Goal: Complete application form: Complete application form

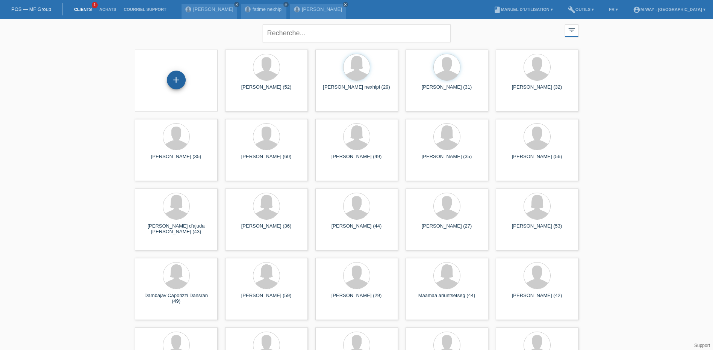
click at [174, 78] on div "+" at bounding box center [176, 80] width 19 height 19
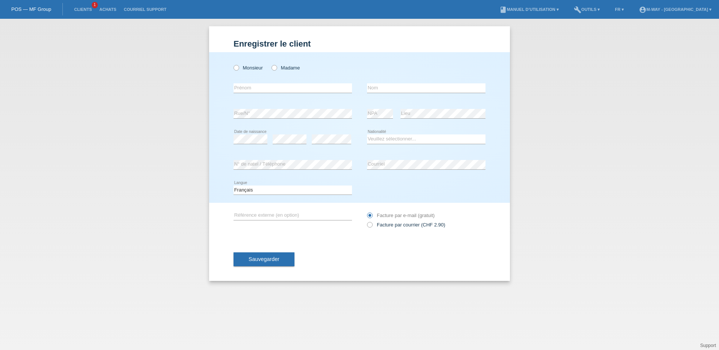
click at [232, 67] on div "Monsieur Madame error [GEOGRAPHIC_DATA]" at bounding box center [359, 127] width 301 height 151
click at [232, 64] on icon at bounding box center [232, 64] width 0 height 0
click at [238, 67] on input "Monsieur" at bounding box center [235, 67] width 5 height 5
radio input "true"
drag, startPoint x: 239, startPoint y: 88, endPoint x: 251, endPoint y: 88, distance: 12.0
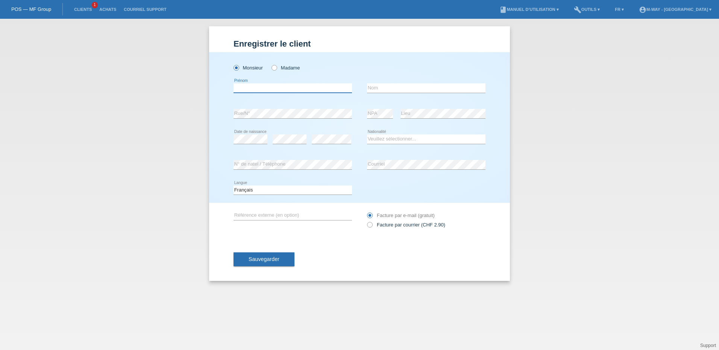
click at [239, 88] on input "text" at bounding box center [292, 87] width 118 height 9
type input "D"
type input "[PERSON_NAME]"
click at [384, 87] on input "[PERSON_NAME]" at bounding box center [426, 87] width 118 height 9
type input "[PERSON_NAME]"
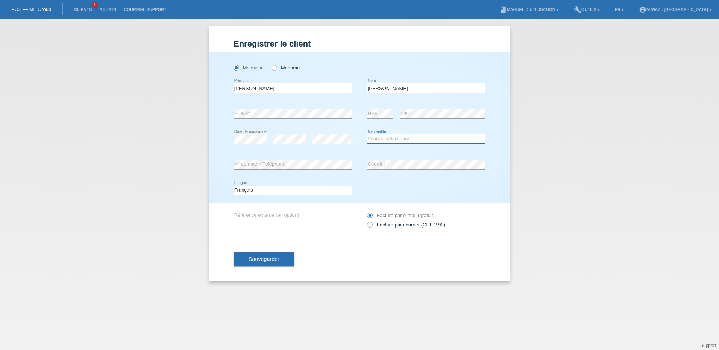
click at [388, 136] on select "Veuillez sélectionner... [GEOGRAPHIC_DATA] [GEOGRAPHIC_DATA] [GEOGRAPHIC_DATA] …" at bounding box center [426, 139] width 118 height 9
select select "ES"
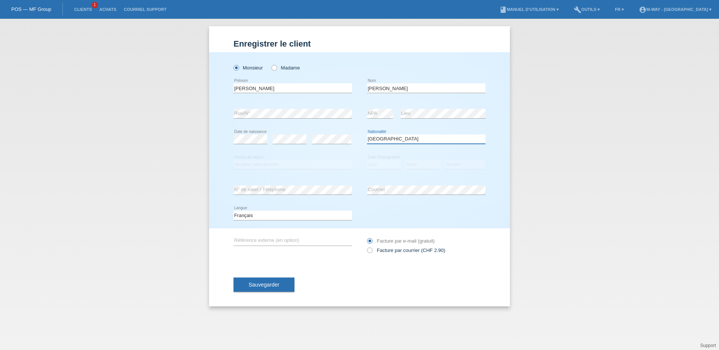
click at [386, 141] on select "Veuillez sélectionner... [GEOGRAPHIC_DATA] [GEOGRAPHIC_DATA] [GEOGRAPHIC_DATA] …" at bounding box center [426, 139] width 118 height 9
click at [266, 165] on select "Veuillez sélectionner... C B B - Statut de réfugié Autre" at bounding box center [292, 164] width 118 height 9
select select "C"
click at [233, 160] on select "Veuillez sélectionner... C B B - Statut de réfugié Autre" at bounding box center [292, 164] width 118 height 9
click at [384, 162] on select "Jour 01 02 03 04 05 06 07 08 09 10 11" at bounding box center [384, 164] width 34 height 9
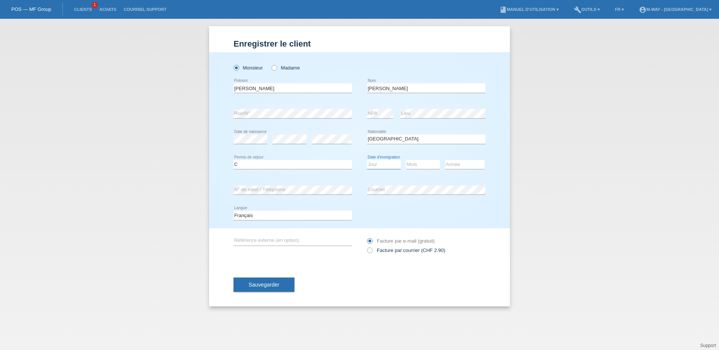
select select "28"
click at [367, 160] on select "Jour 01 02 03 04 05 06 07 08 09 10 11" at bounding box center [384, 164] width 34 height 9
click at [413, 162] on select "Mois 01 02 03 04 05 06 07 08 09 10 11" at bounding box center [423, 164] width 34 height 9
select select "06"
click at [406, 160] on select "Mois 01 02 03 04 05 06 07 08 09 10 11" at bounding box center [423, 164] width 34 height 9
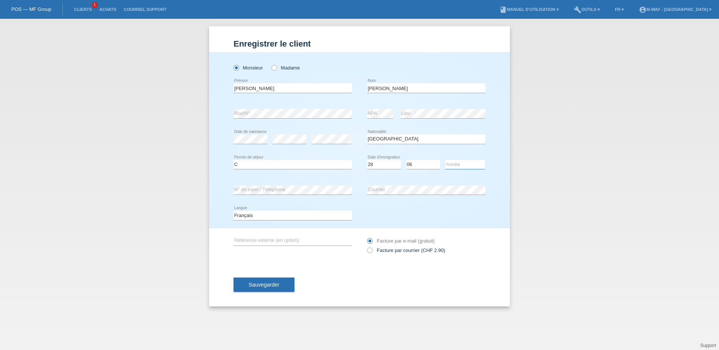
click at [454, 161] on select "Année 2025 2024 2023 2022 2021 2020 2019 2018 2017 2016 2015 2014 2013 2012 201…" at bounding box center [464, 164] width 39 height 9
select select "2012"
click at [445, 160] on select "Année 2025 2024 2023 2022 2021 2020 2019 2018 2017 2016 2015 2014 2013 2012 201…" at bounding box center [464, 164] width 39 height 9
click at [265, 290] on button "Sauvegarder" at bounding box center [263, 285] width 61 height 14
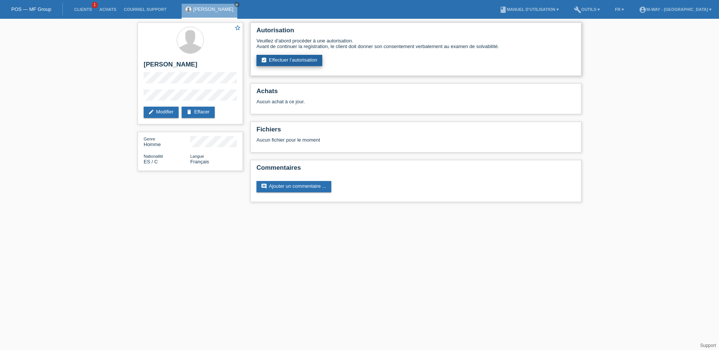
click at [281, 58] on link "assignment_turned_in Effectuer l’autorisation" at bounding box center [289, 60] width 66 height 11
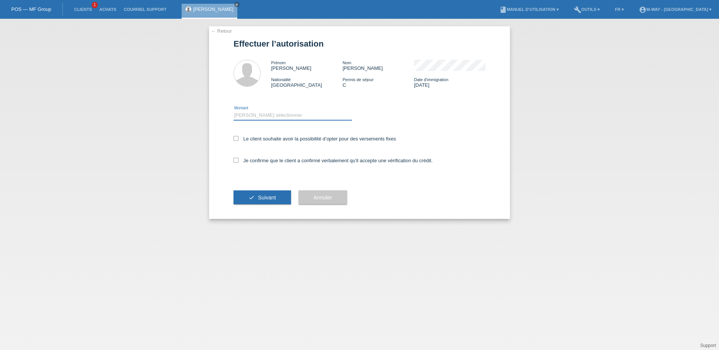
click at [254, 115] on select "Veuillez sélectionner CHF 1.00 - CHF 499.00 CHF 500.00 - CHF 1'999.00 CHF 2'000…" at bounding box center [292, 115] width 118 height 9
select select "3"
click at [233, 111] on select "Veuillez sélectionner CHF 1.00 - CHF 499.00 CHF 500.00 - CHF 1'999.00 CHF 2'000…" at bounding box center [292, 115] width 118 height 9
click at [238, 139] on label "Le client souhaite avoir la possibilité d’opter pour des versements fixes" at bounding box center [314, 139] width 162 height 6
click at [238, 139] on input "Le client souhaite avoir la possibilité d’opter pour des versements fixes" at bounding box center [235, 138] width 5 height 5
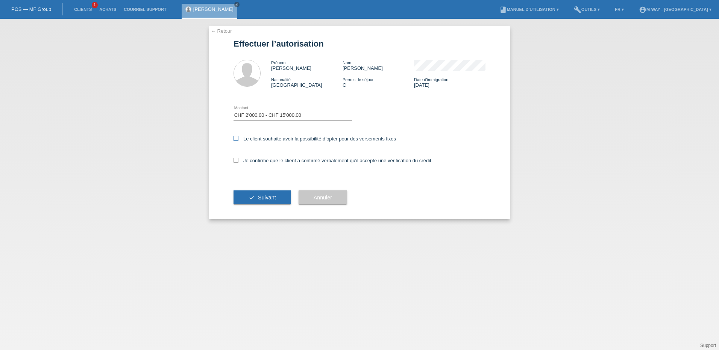
checkbox input "true"
drag, startPoint x: 238, startPoint y: 158, endPoint x: 246, endPoint y: 168, distance: 12.9
click at [238, 159] on label "Je confirme que le client a confirmé verbalement qu'il accepte une vérification…" at bounding box center [332, 161] width 199 height 6
click at [238, 159] on input "Je confirme que le client a confirmé verbalement qu'il accepte une vérification…" at bounding box center [235, 160] width 5 height 5
checkbox input "true"
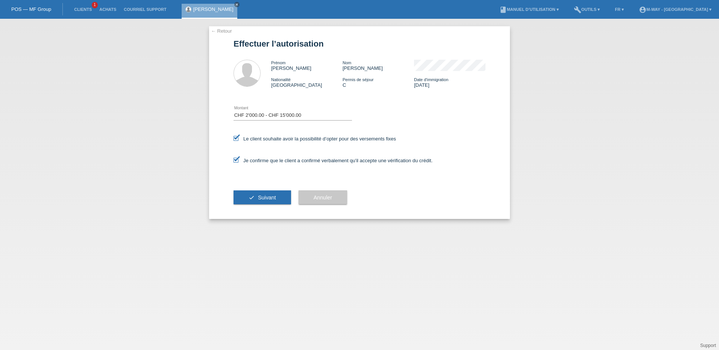
click at [258, 200] on span "Suivant" at bounding box center [267, 198] width 18 height 6
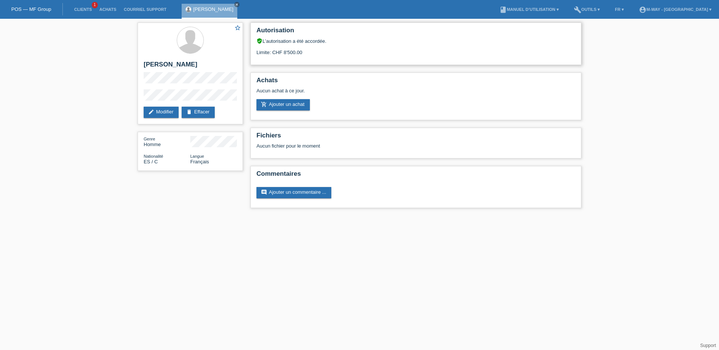
drag, startPoint x: 283, startPoint y: 52, endPoint x: 308, endPoint y: 49, distance: 24.6
click at [308, 49] on div "Limite: CHF 8'500.00" at bounding box center [415, 49] width 319 height 11
drag, startPoint x: 308, startPoint y: 49, endPoint x: 284, endPoint y: 56, distance: 25.1
click at [284, 56] on div "Autorisation verified_user L’autorisation a été accordée. Limite: CHF 8'500.00" at bounding box center [415, 44] width 331 height 42
click at [83, 8] on link "Clients" at bounding box center [82, 9] width 25 height 5
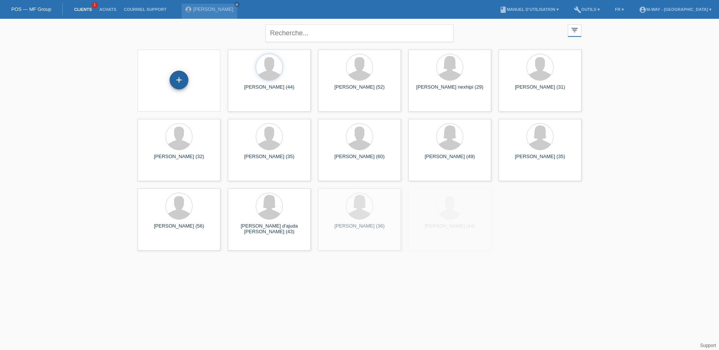
click at [182, 84] on div "+" at bounding box center [179, 80] width 19 height 19
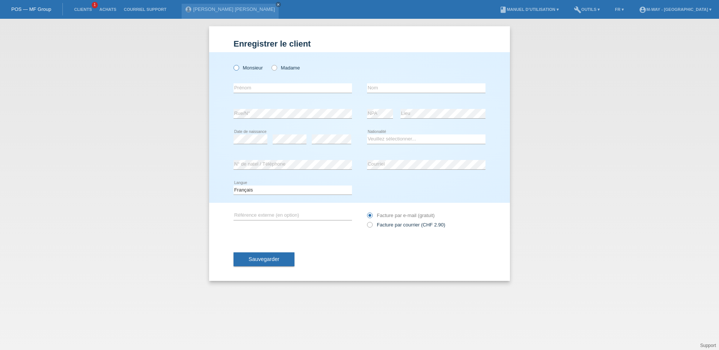
click at [232, 64] on icon at bounding box center [232, 64] width 0 height 0
click at [236, 69] on input "Monsieur" at bounding box center [235, 67] width 5 height 5
radio input "true"
click at [277, 90] on input "text" at bounding box center [292, 87] width 118 height 9
type input "Christophe"
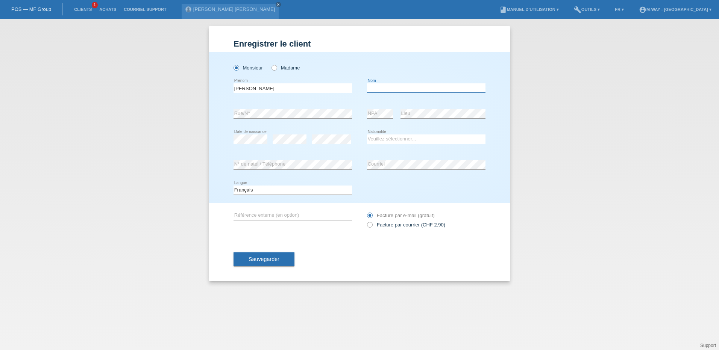
click at [385, 89] on input "text" at bounding box center [426, 87] width 118 height 9
type input "Parente"
click at [315, 151] on div "error" at bounding box center [331, 140] width 39 height 26
click at [403, 140] on select "Veuillez sélectionner... [GEOGRAPHIC_DATA] [GEOGRAPHIC_DATA] [GEOGRAPHIC_DATA] …" at bounding box center [426, 139] width 118 height 9
select select "PT"
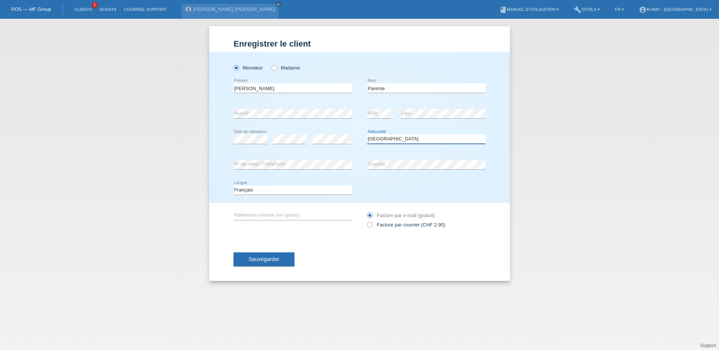
click at [367, 135] on select "Veuillez sélectionner... [GEOGRAPHIC_DATA] [GEOGRAPHIC_DATA] [GEOGRAPHIC_DATA] …" at bounding box center [426, 139] width 118 height 9
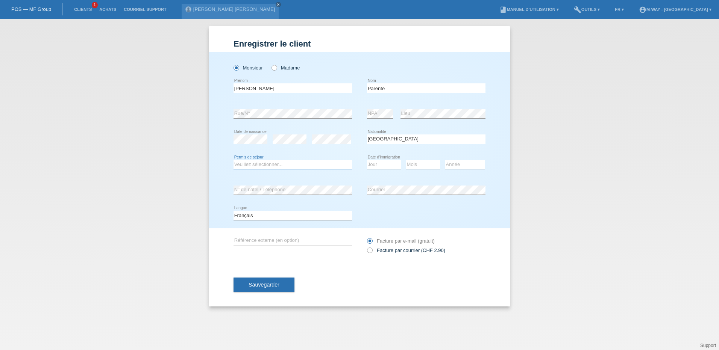
click at [282, 164] on select "Veuillez sélectionner... C B B - Statut de réfugié Autre" at bounding box center [292, 164] width 118 height 9
select select "C"
click at [233, 160] on select "Veuillez sélectionner... C B B - Statut de réfugié Autre" at bounding box center [292, 164] width 118 height 9
click at [382, 165] on select "Jour 01 02 03 04 05 06 07 08 09 10 11" at bounding box center [384, 164] width 34 height 9
select select "08"
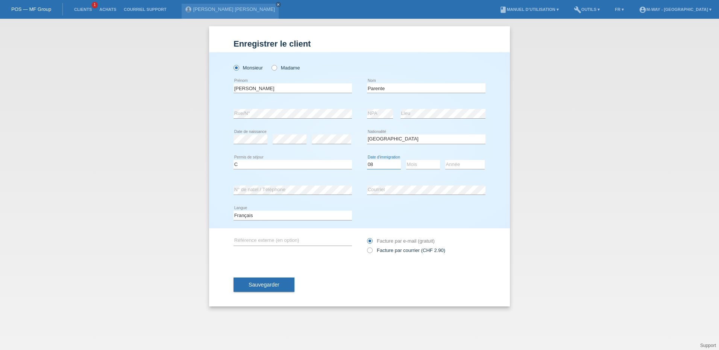
click at [367, 160] on select "Jour 01 02 03 04 05 06 07 08 09 10 11" at bounding box center [384, 164] width 34 height 9
click at [422, 165] on select "Mois 01 02 03 04 05 06 07 08 09 10 11" at bounding box center [423, 164] width 34 height 9
select select "11"
click at [406, 160] on select "Mois 01 02 03 04 05 06 07 08 09 10 11" at bounding box center [423, 164] width 34 height 9
click at [454, 165] on select "Année 2025 2024 2023 2022 2021 2020 2019 2018 2017 2016 2015 2014 2013 2012 201…" at bounding box center [464, 164] width 39 height 9
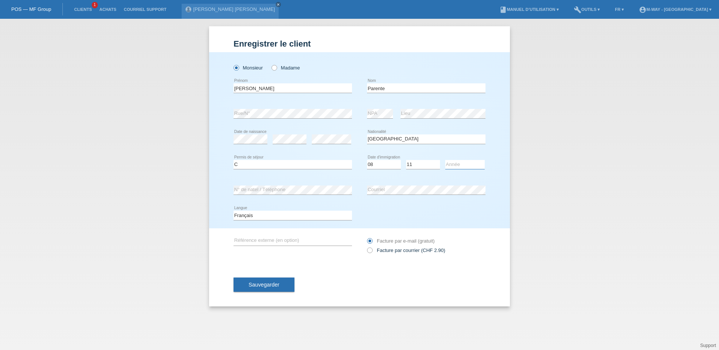
select select "1996"
click at [445, 160] on select "Année 2025 2024 2023 2022 2021 2020 2019 2018 2017 2016 2015 2014 2013 2012 201…" at bounding box center [464, 164] width 39 height 9
click at [271, 283] on span "Sauvegarder" at bounding box center [263, 285] width 31 height 6
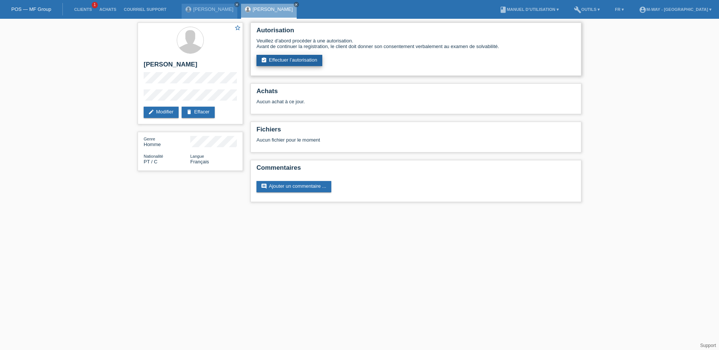
click at [308, 61] on link "assignment_turned_in Effectuer l’autorisation" at bounding box center [289, 60] width 66 height 11
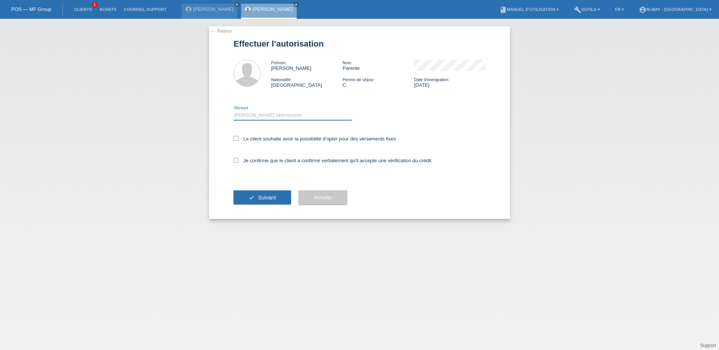
click at [257, 117] on select "Veuillez sélectionner CHF 1.00 - CHF 499.00 CHF 500.00 - CHF 1'999.00 CHF 2'000…" at bounding box center [292, 115] width 118 height 9
select select "3"
click at [233, 111] on select "Veuillez sélectionner CHF 1.00 - CHF 499.00 CHF 500.00 - CHF 1'999.00 CHF 2'000…" at bounding box center [292, 115] width 118 height 9
click at [238, 138] on icon at bounding box center [235, 138] width 5 height 5
click at [238, 138] on input "Le client souhaite avoir la possibilité d’opter pour des versements fixes" at bounding box center [235, 138] width 5 height 5
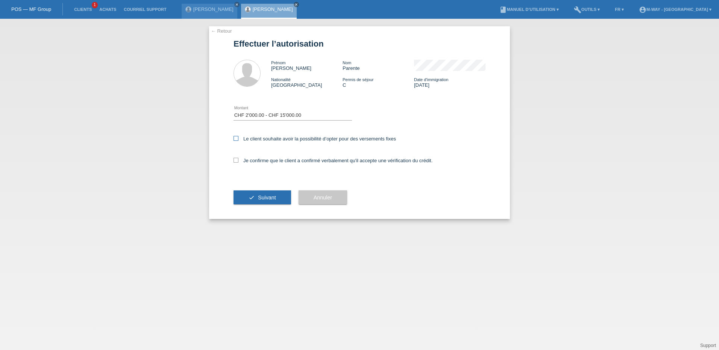
checkbox input "true"
click at [236, 161] on icon at bounding box center [235, 160] width 5 height 5
click at [236, 161] on input "Je confirme que le client a confirmé verbalement qu'il accepte une vérification…" at bounding box center [235, 160] width 5 height 5
checkbox input "true"
click at [273, 200] on span "Suivant" at bounding box center [267, 198] width 18 height 6
